Goal: Task Accomplishment & Management: Use online tool/utility

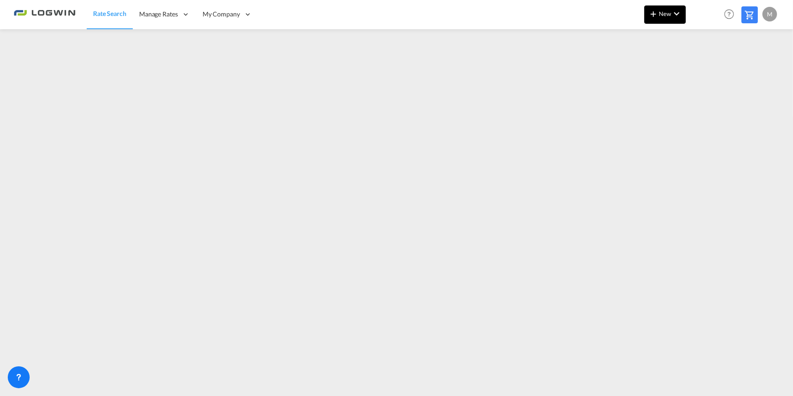
click at [673, 15] on md-icon "icon-chevron-down" at bounding box center [677, 13] width 11 height 11
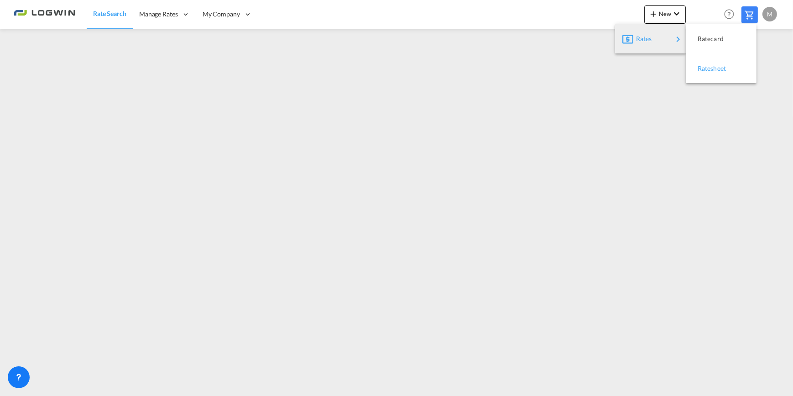
click at [708, 68] on span "Ratesheet" at bounding box center [703, 68] width 10 height 18
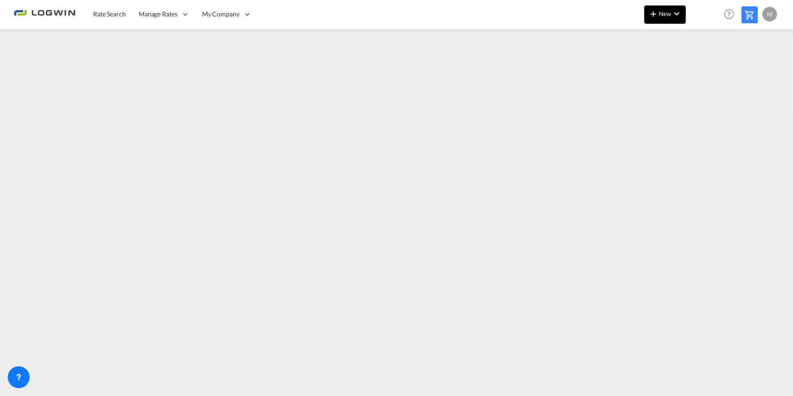
click at [678, 13] on md-icon "icon-chevron-down" at bounding box center [677, 13] width 11 height 11
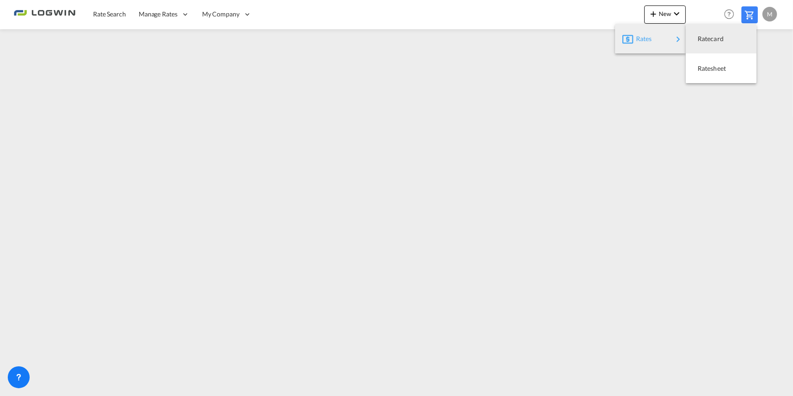
click at [654, 43] on div "Rates" at bounding box center [654, 38] width 37 height 23
click at [708, 67] on span "Ratesheet" at bounding box center [703, 68] width 10 height 18
